Goal: Information Seeking & Learning: Learn about a topic

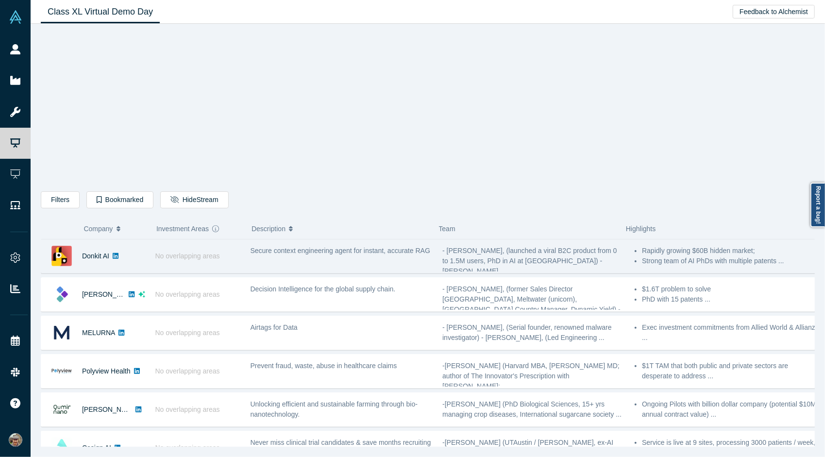
click at [192, 253] on span "No overlapping areas" at bounding box center [187, 256] width 65 height 8
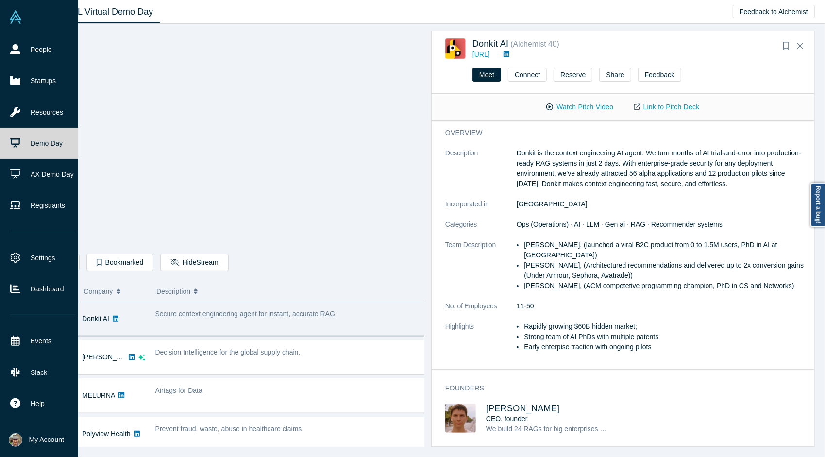
click at [20, 147] on link "Demo Day" at bounding box center [42, 143] width 85 height 31
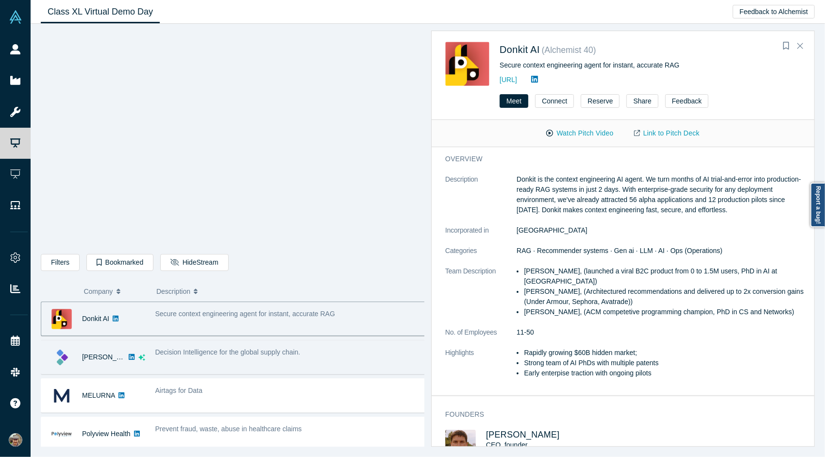
click at [242, 354] on span "Decision Intelligence for the global supply chain." at bounding box center [227, 352] width 145 height 8
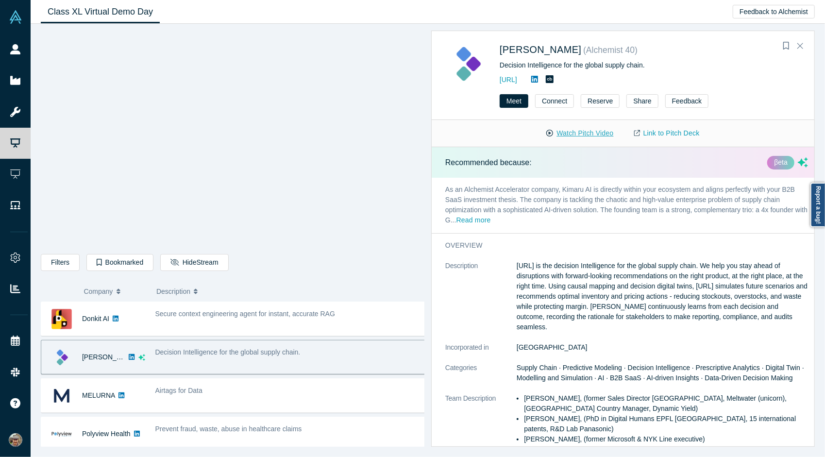
click at [583, 133] on button "Watch Pitch Video" at bounding box center [579, 133] width 87 height 17
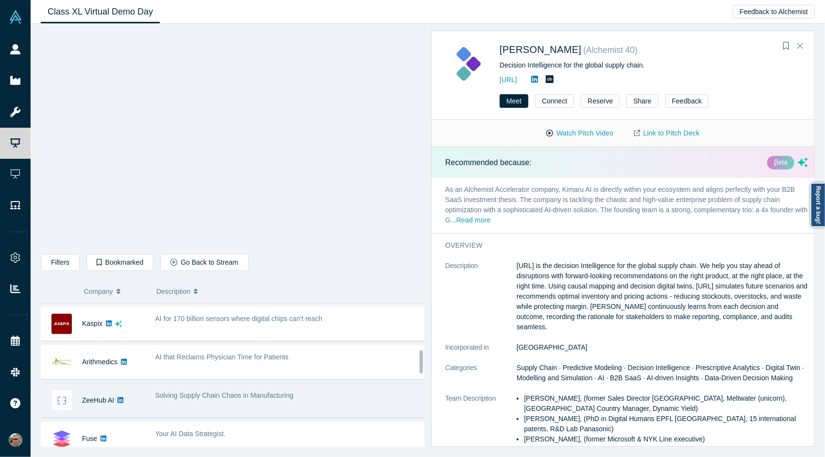
scroll to position [303, 0]
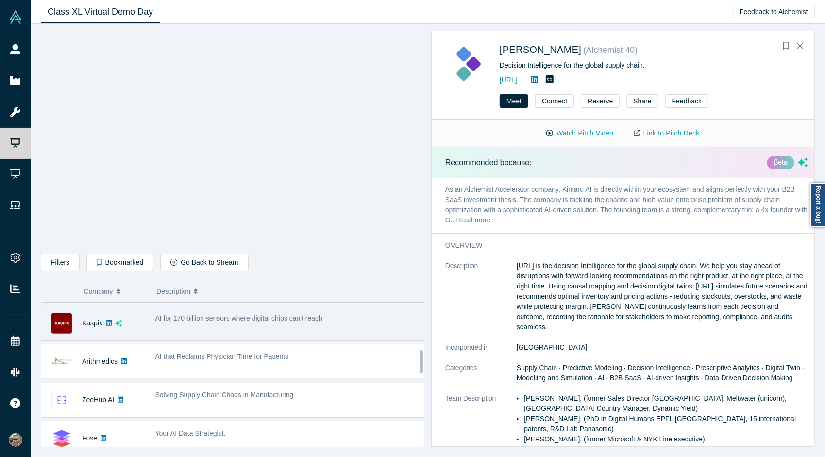
click at [211, 322] on div "AI for 170 billion sensors where digital chips can't reach" at bounding box center [290, 323] width 281 height 31
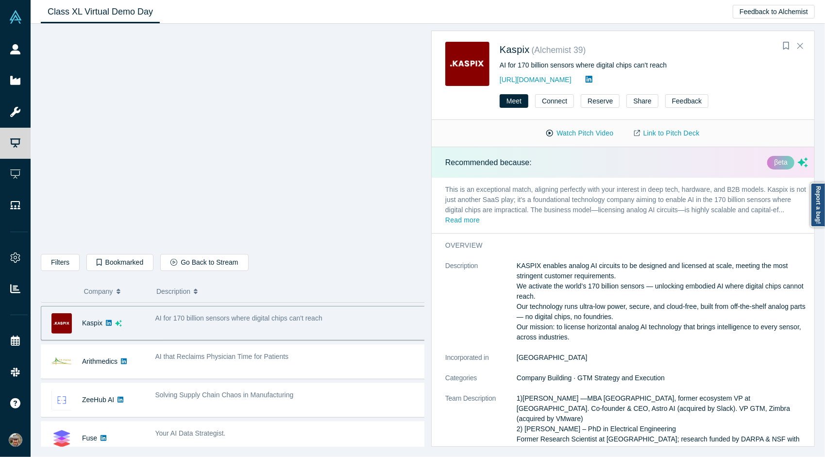
click at [200, 315] on span "AI for 170 billion sensors where digital chips can't reach" at bounding box center [238, 318] width 167 height 8
click at [200, 316] on span "AI for 170 billion sensors where digital chips can't reach" at bounding box center [238, 318] width 167 height 8
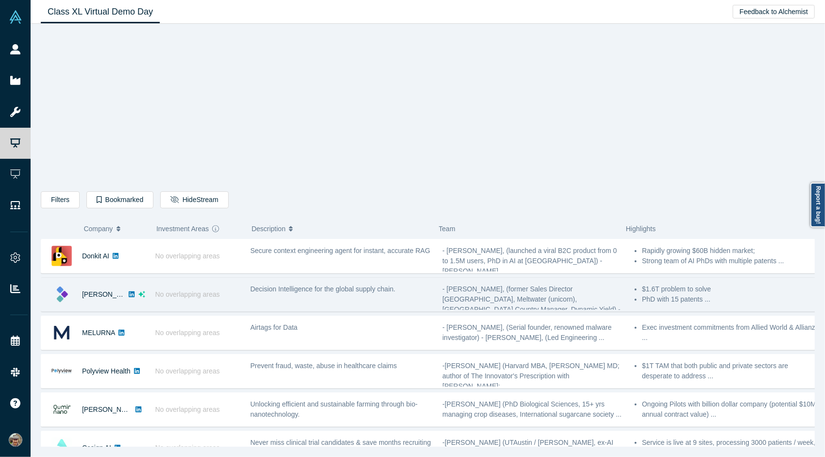
click at [305, 288] on span "Decision Intelligence for the global supply chain." at bounding box center [323, 289] width 145 height 8
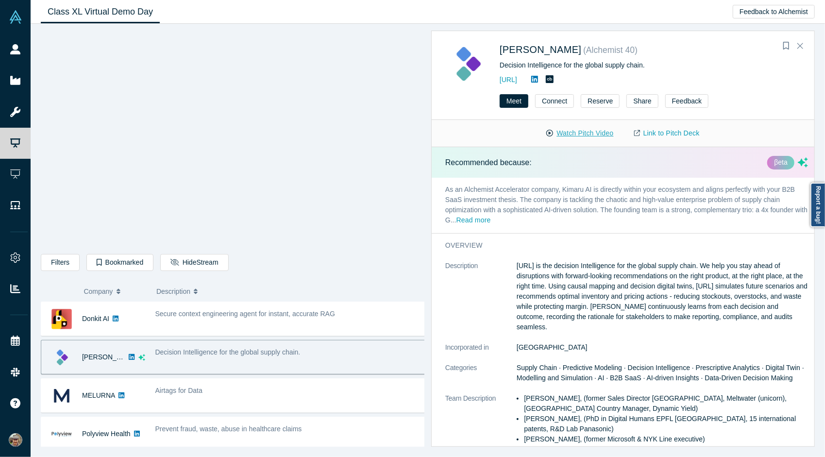
click at [594, 135] on button "Watch Pitch Video" at bounding box center [579, 133] width 87 height 17
click at [570, 130] on button "Watch Pitch Video" at bounding box center [579, 133] width 87 height 17
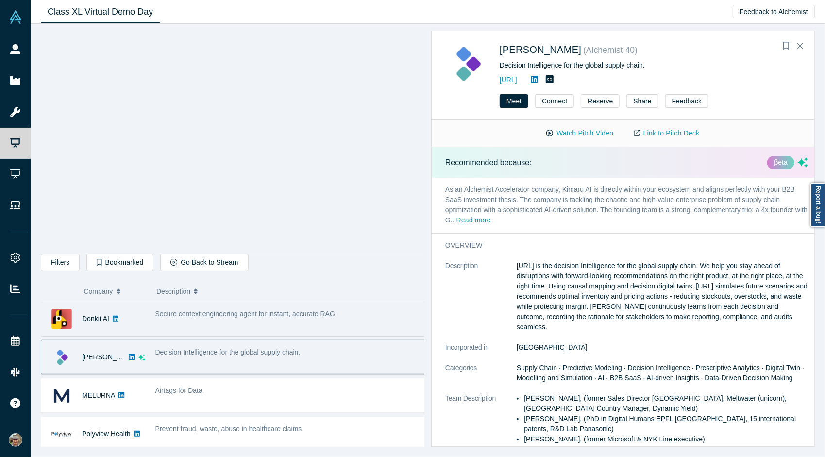
click at [203, 311] on span "Secure context engineering agent for instant, accurate RAG" at bounding box center [245, 314] width 180 height 8
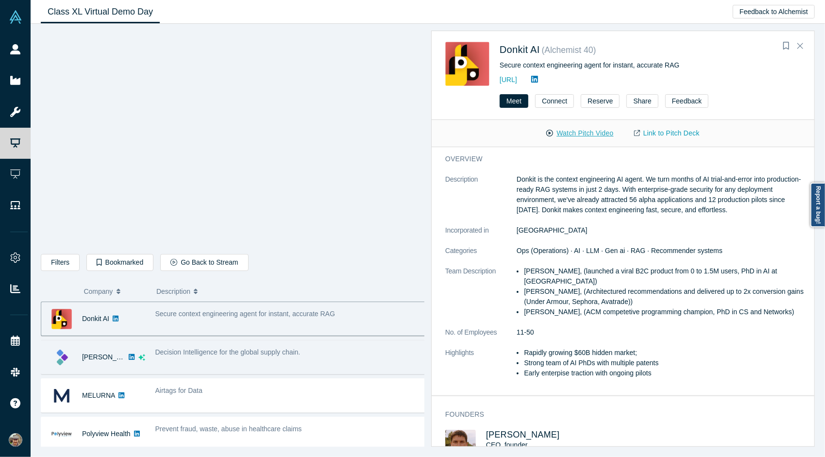
click at [582, 134] on button "Watch Pitch Video" at bounding box center [579, 133] width 87 height 17
click at [272, 355] on span "Decision Intelligence for the global supply chain." at bounding box center [227, 352] width 145 height 8
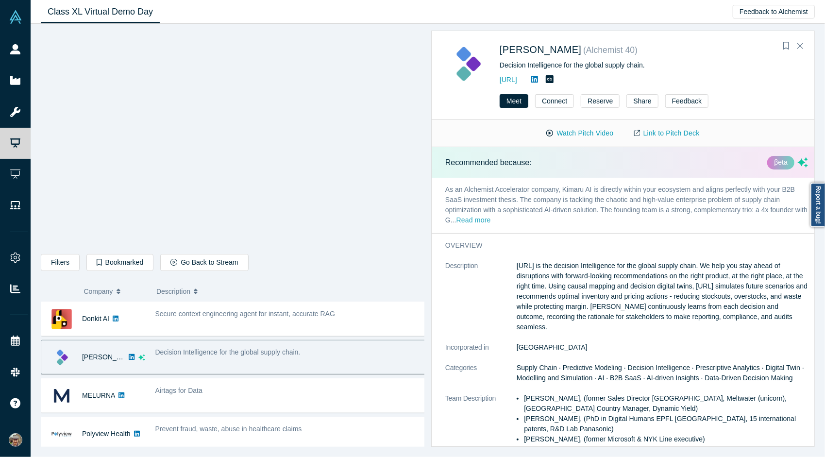
click at [491, 224] on button "Read more" at bounding box center [473, 220] width 34 height 11
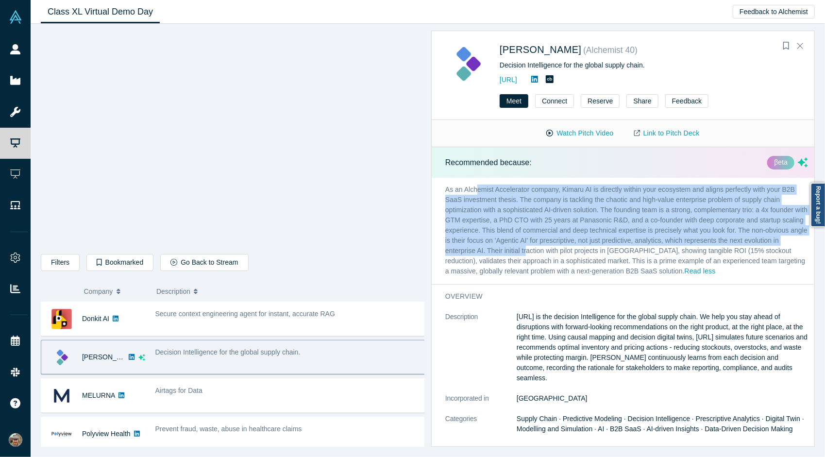
drag, startPoint x: 476, startPoint y: 189, endPoint x: 564, endPoint y: 253, distance: 108.6
click at [564, 253] on p "As an Alchemist Accelerator company, Kimaru AI is directly within your ecosyste…" at bounding box center [627, 231] width 390 height 106
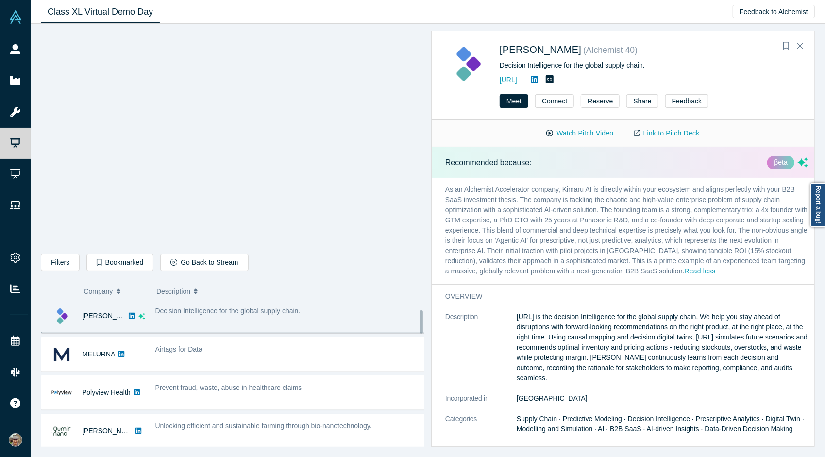
scroll to position [51, 0]
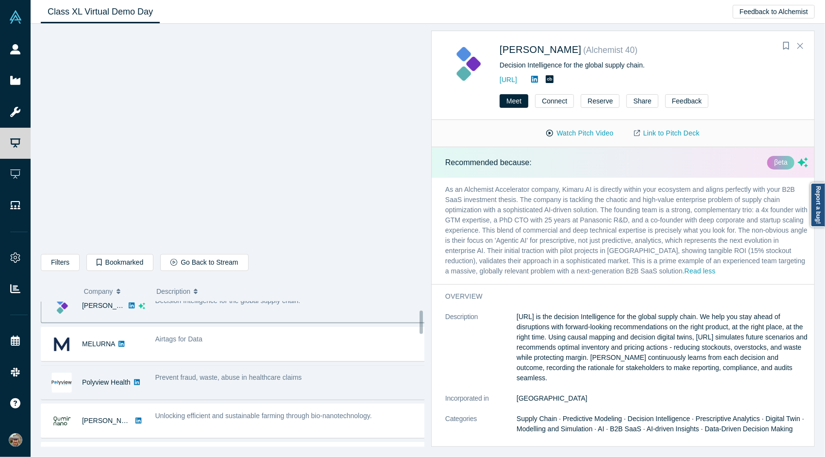
click at [225, 388] on div "Prevent fraud, waste, abuse in healthcare claims" at bounding box center [290, 382] width 281 height 31
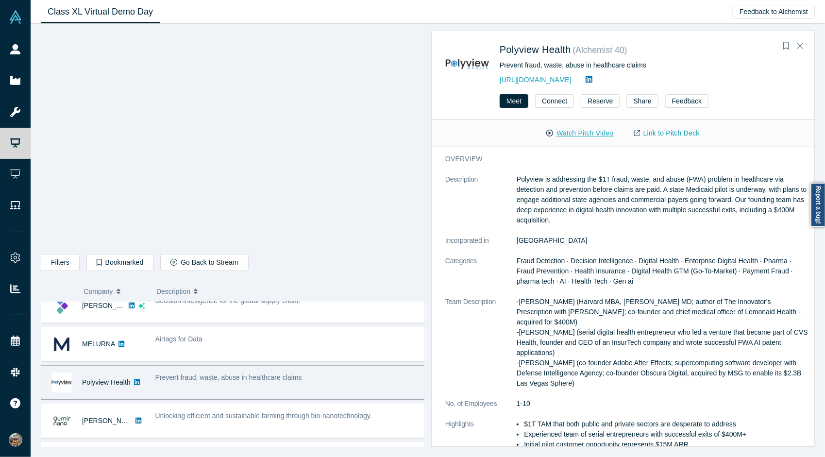
click at [575, 132] on button "Watch Pitch Video" at bounding box center [579, 133] width 87 height 17
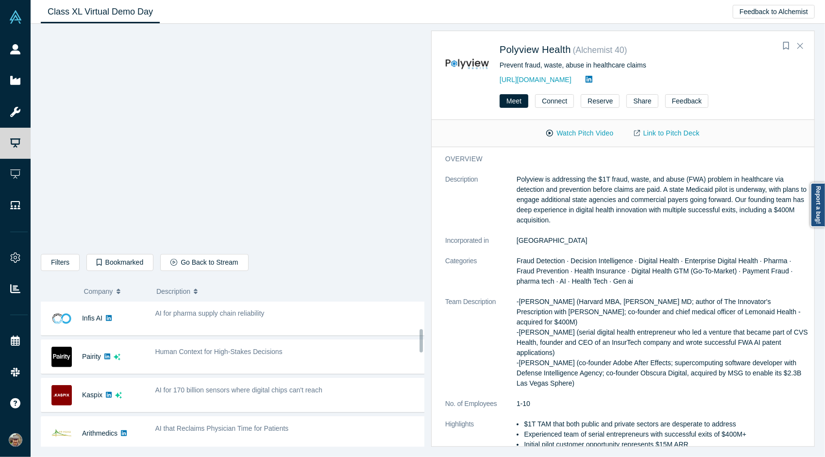
scroll to position [0, 0]
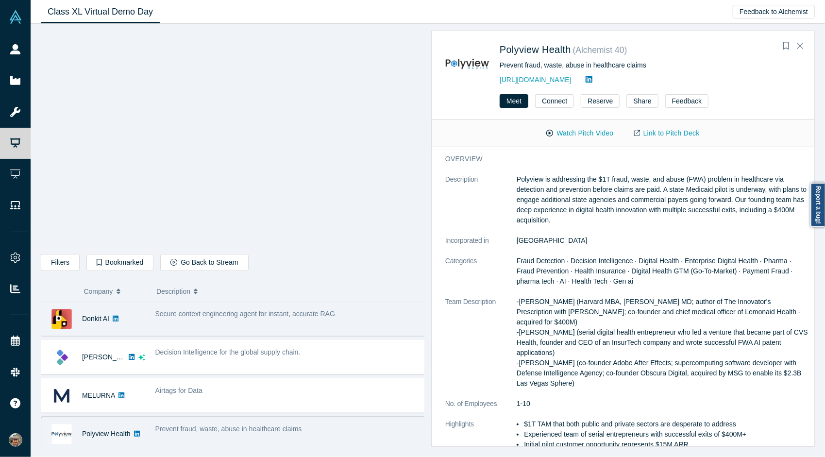
click at [194, 321] on div "Secure context engineering agent for instant, accurate RAG" at bounding box center [290, 319] width 281 height 31
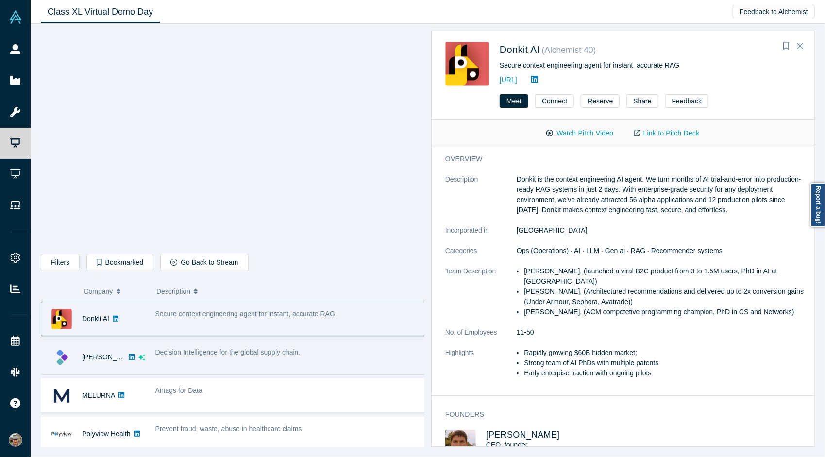
click at [214, 351] on span "Decision Intelligence for the global supply chain." at bounding box center [227, 352] width 145 height 8
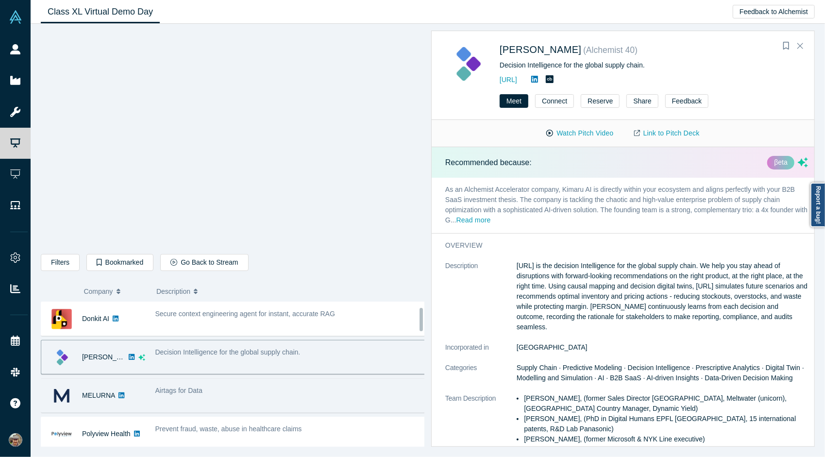
scroll to position [48, 0]
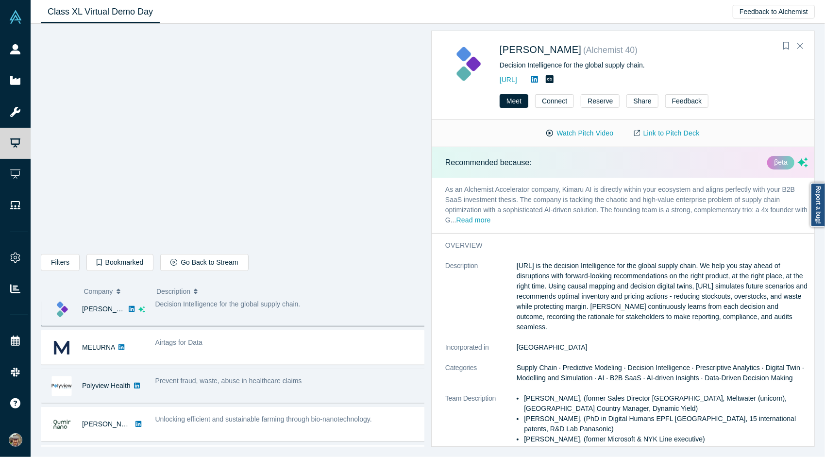
click at [235, 377] on span "Prevent fraud, waste, abuse in healthcare claims" at bounding box center [228, 381] width 147 height 8
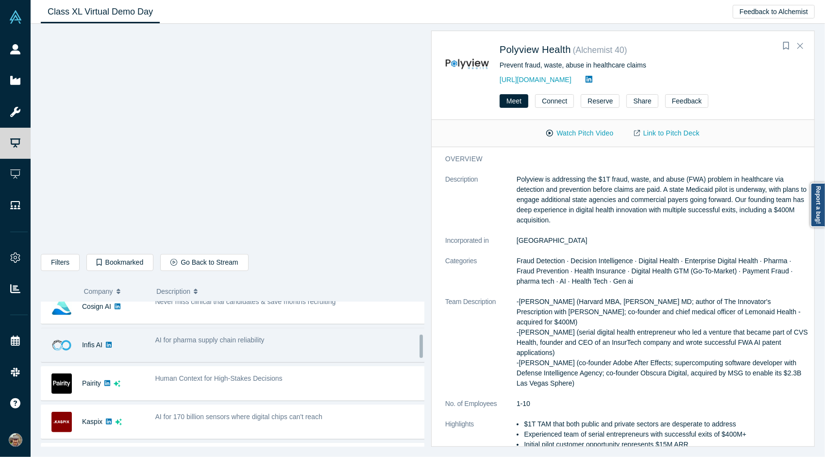
scroll to position [204, 0]
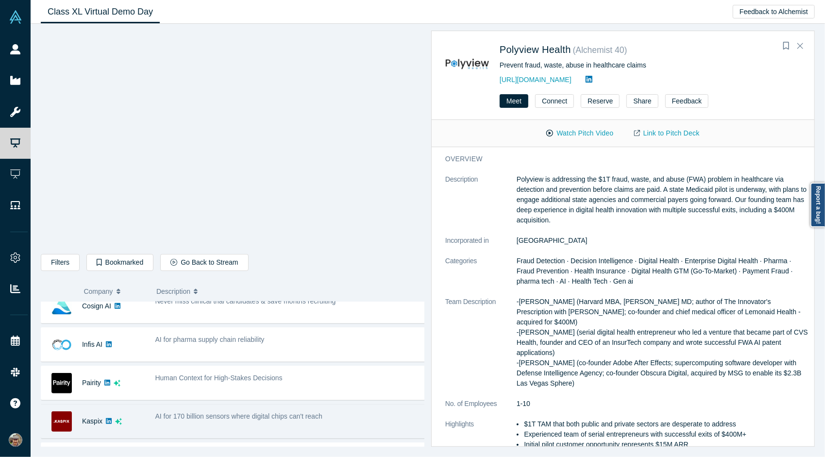
click at [193, 417] on span "AI for 170 billion sensors where digital chips can't reach" at bounding box center [238, 416] width 167 height 8
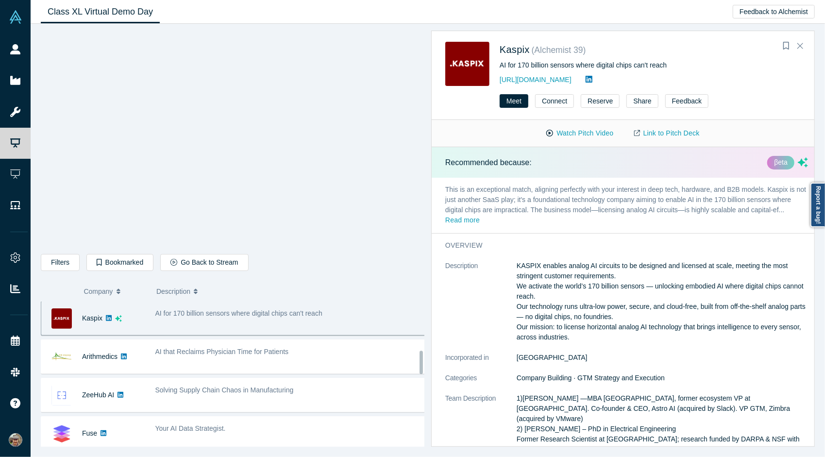
scroll to position [308, 0]
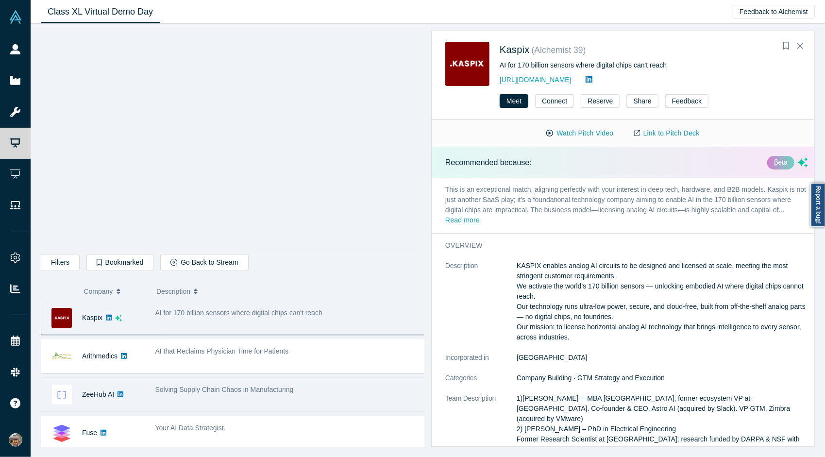
click at [194, 389] on span "Solving Supply Chain Chaos in Manufacturing" at bounding box center [224, 390] width 138 height 8
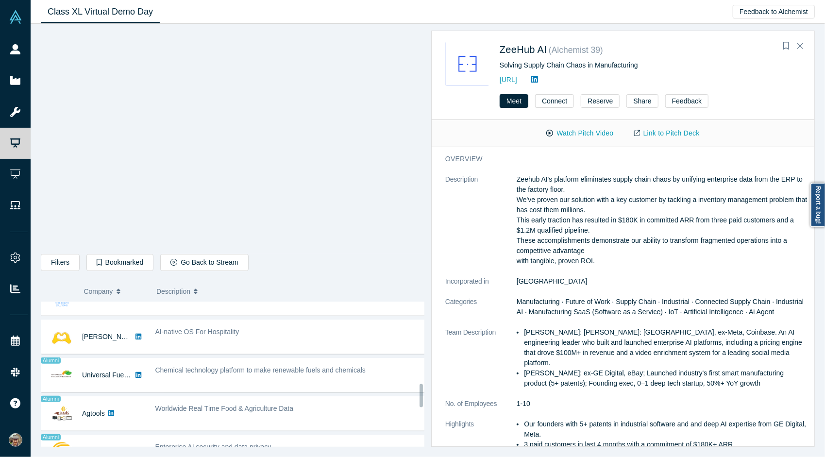
scroll to position [521, 0]
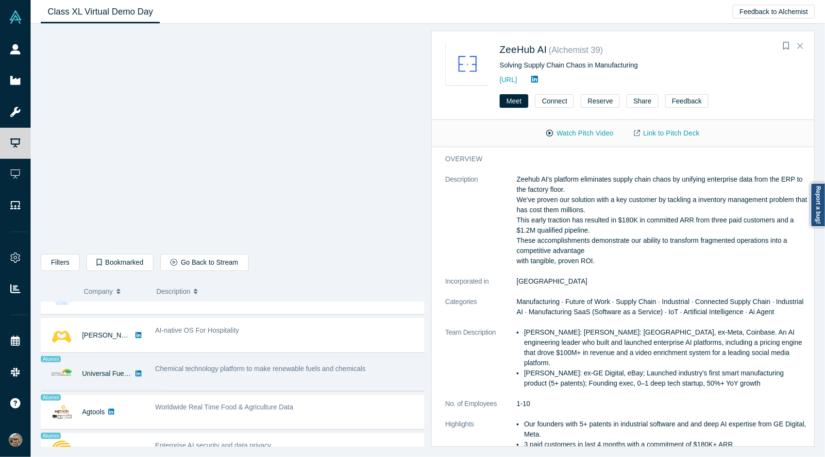
click at [220, 370] on div "Chemical technology platform to make renewable fuels and chemicals" at bounding box center [290, 373] width 281 height 31
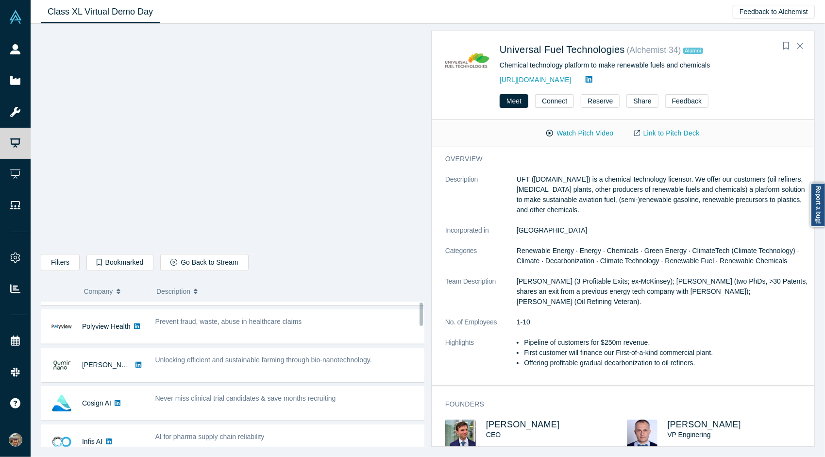
scroll to position [0, 0]
